Goal: Information Seeking & Learning: Learn about a topic

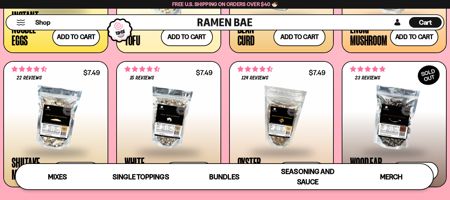
scroll to position [733, 0]
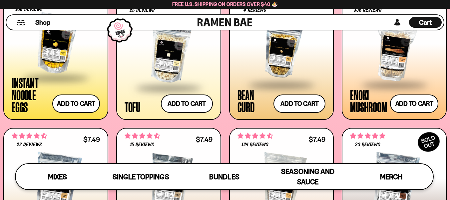
click at [279, 64] on div at bounding box center [282, 50] width 88 height 67
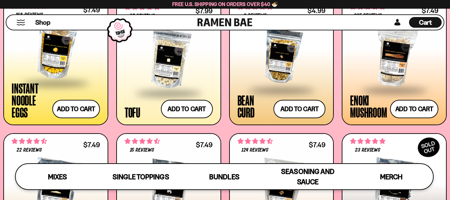
scroll to position [695, 0]
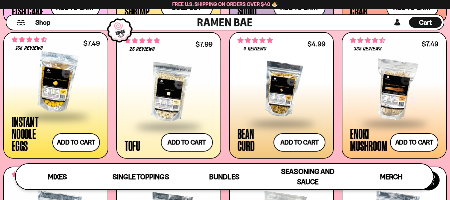
click at [208, 90] on div at bounding box center [169, 92] width 88 height 67
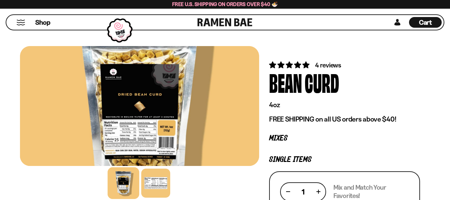
scroll to position [67, 0]
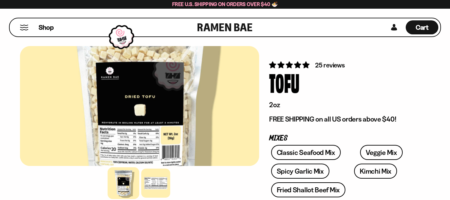
scroll to position [33, 0]
